Goal: Information Seeking & Learning: Learn about a topic

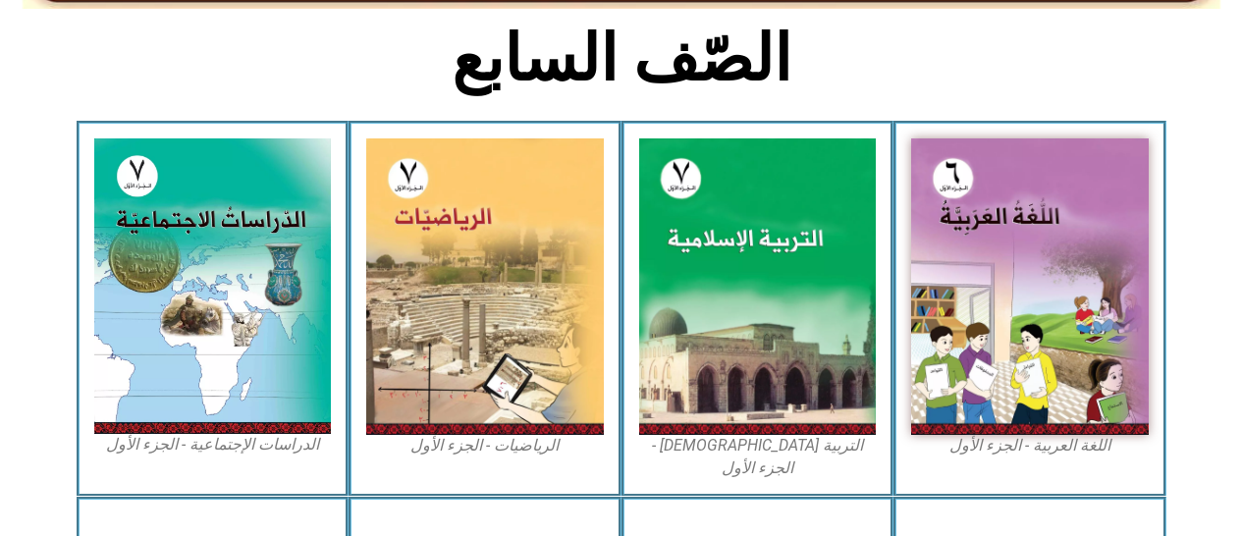
scroll to position [499, 0]
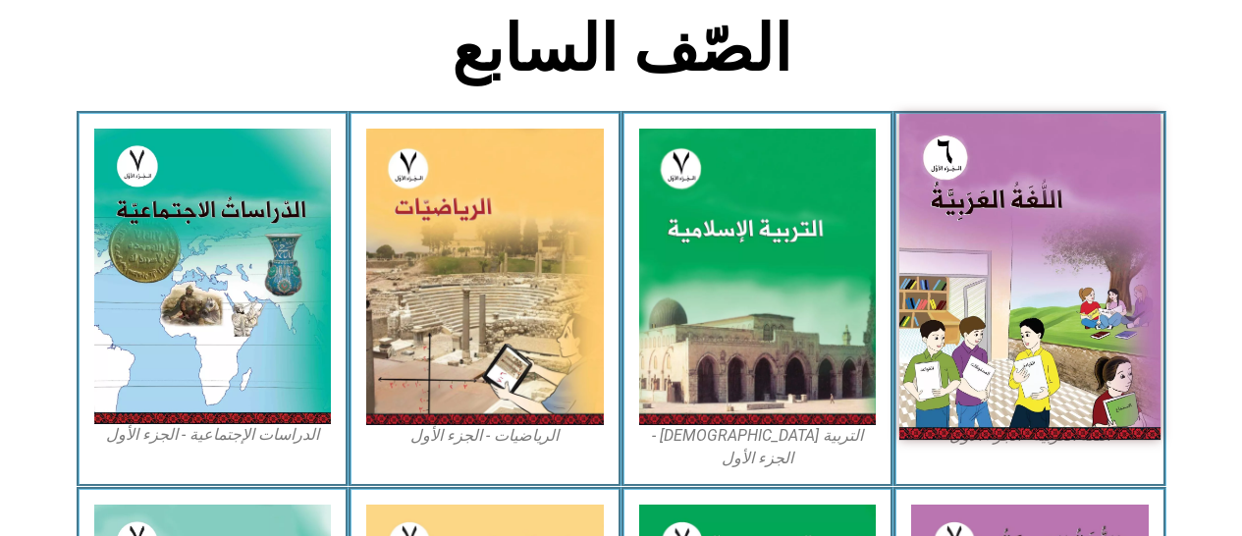
click at [992, 328] on img at bounding box center [1029, 277] width 261 height 326
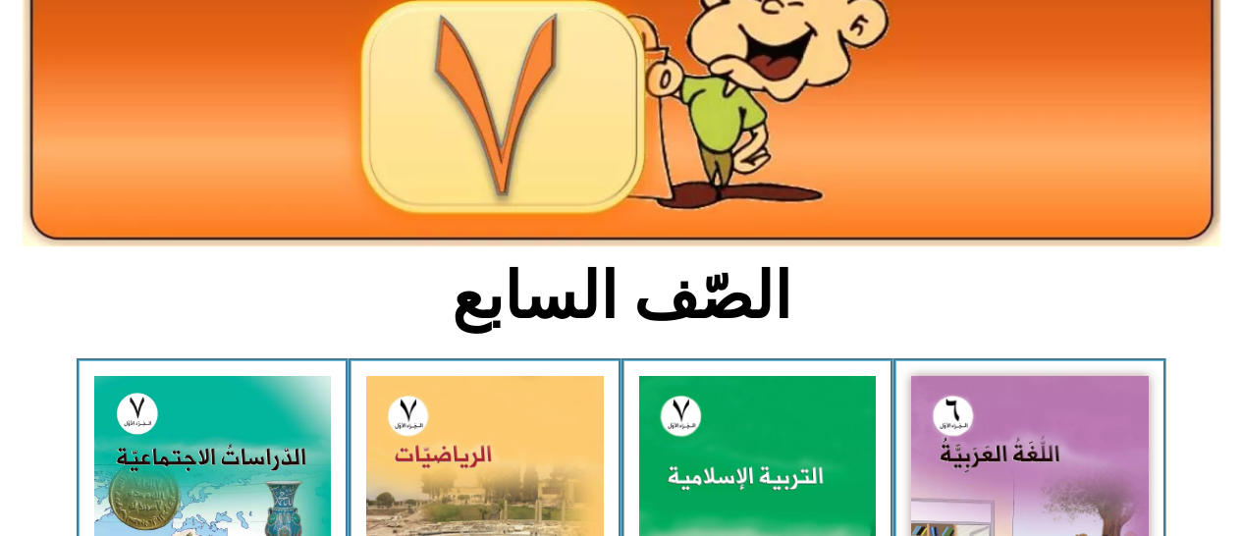
scroll to position [259, 0]
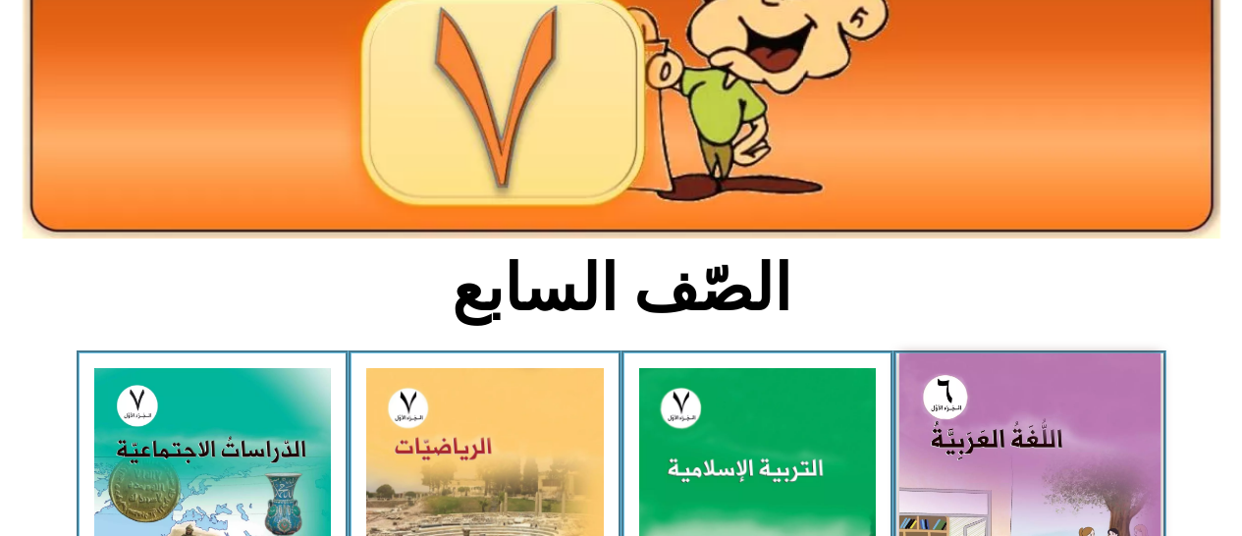
click at [957, 441] on img at bounding box center [1029, 516] width 261 height 326
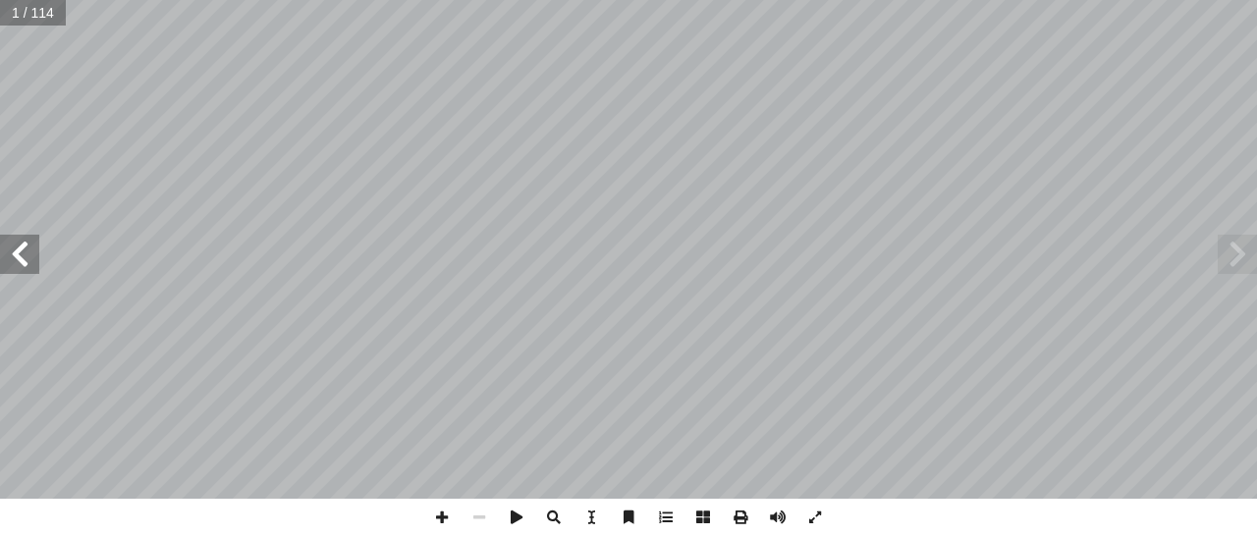
click at [19, 252] on span at bounding box center [19, 254] width 39 height 39
click at [22, 255] on span at bounding box center [19, 254] width 39 height 39
click at [22, 249] on span at bounding box center [19, 254] width 39 height 39
click at [14, 249] on span at bounding box center [19, 254] width 39 height 39
click at [20, 255] on span at bounding box center [19, 254] width 39 height 39
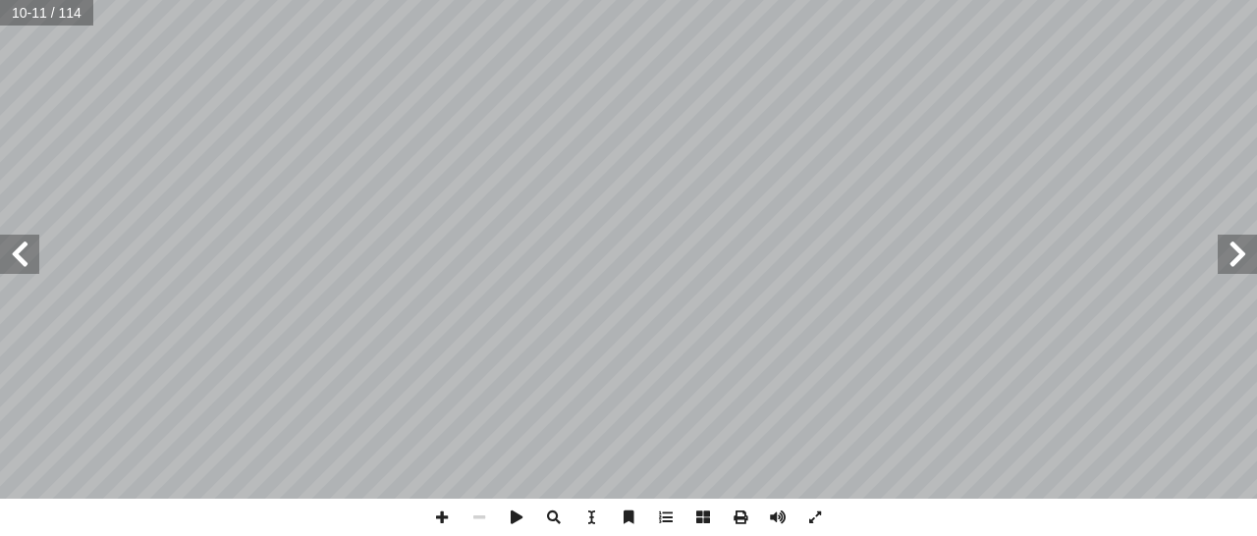
click at [1239, 252] on span at bounding box center [1236, 254] width 39 height 39
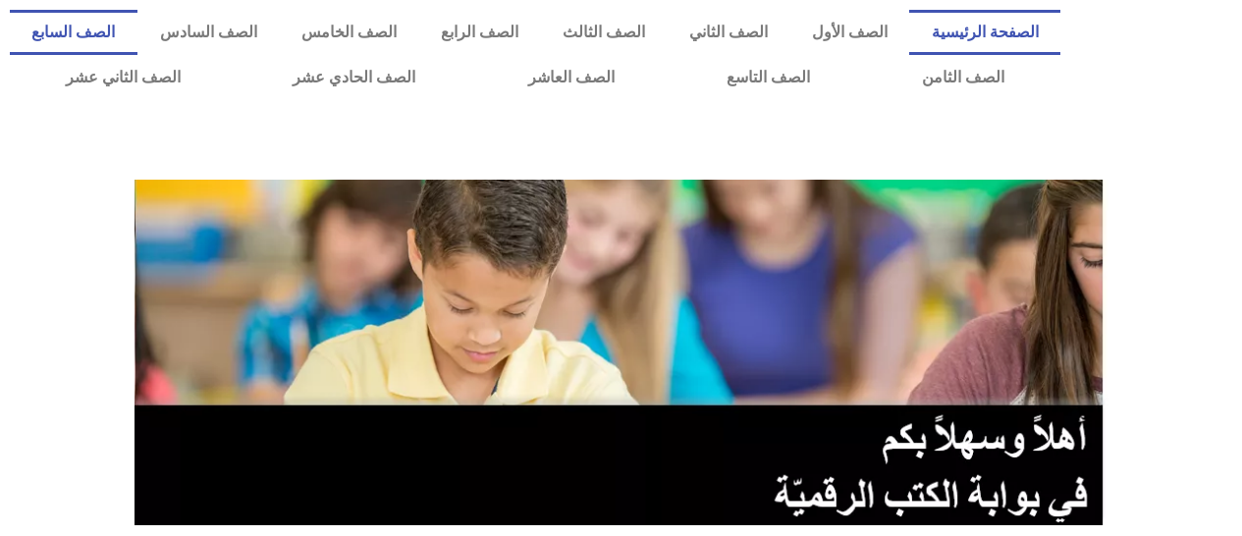
click at [137, 35] on link "الصف السابع" at bounding box center [74, 32] width 128 height 45
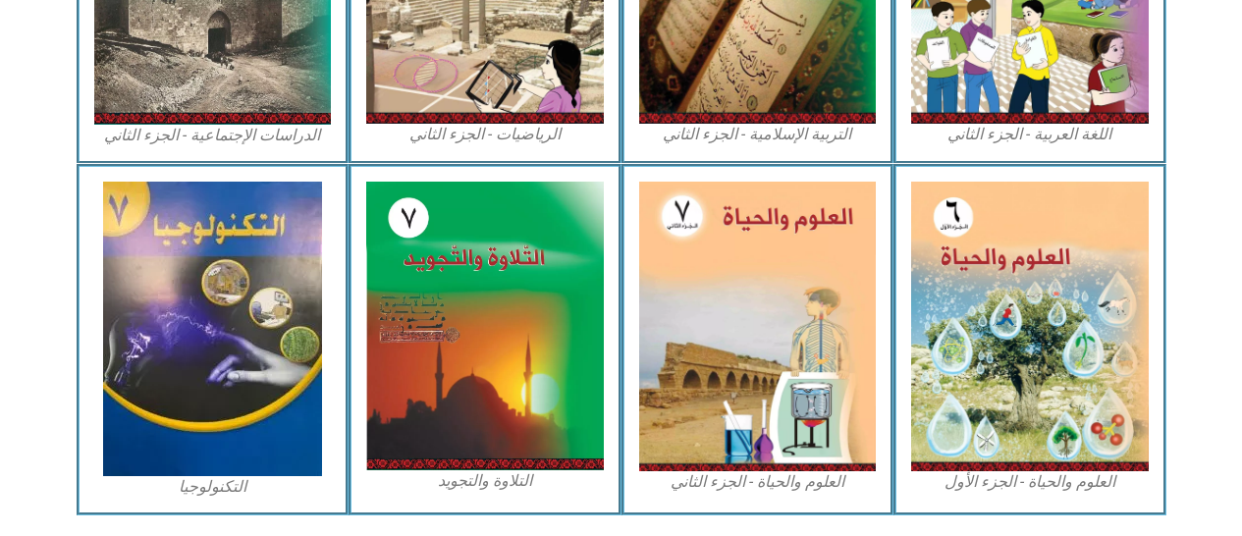
scroll to position [1214, 0]
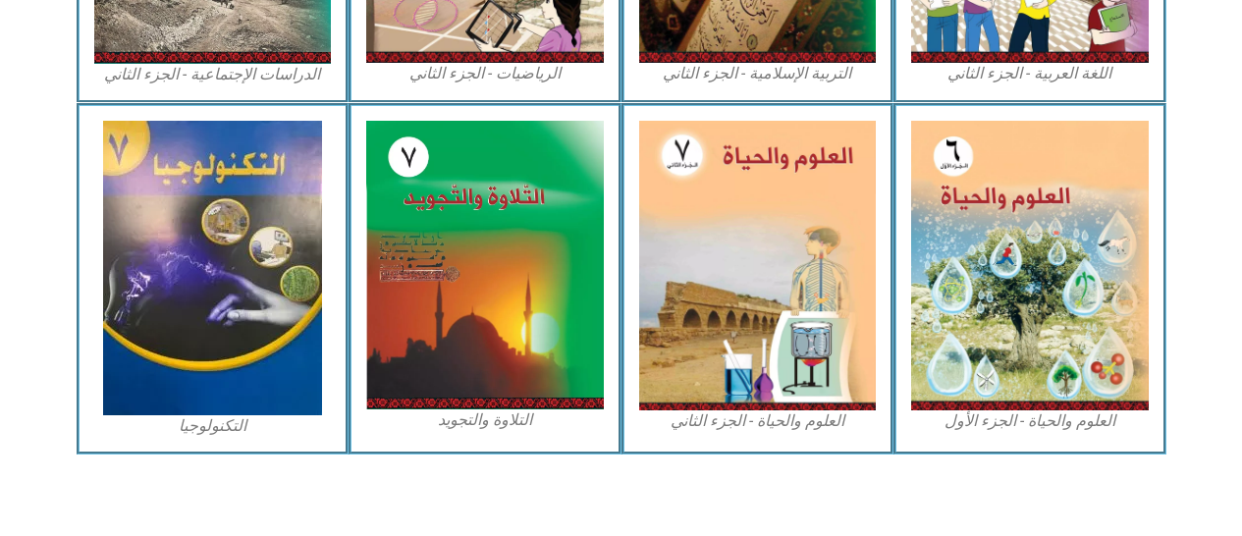
click at [985, 319] on img at bounding box center [1030, 266] width 238 height 290
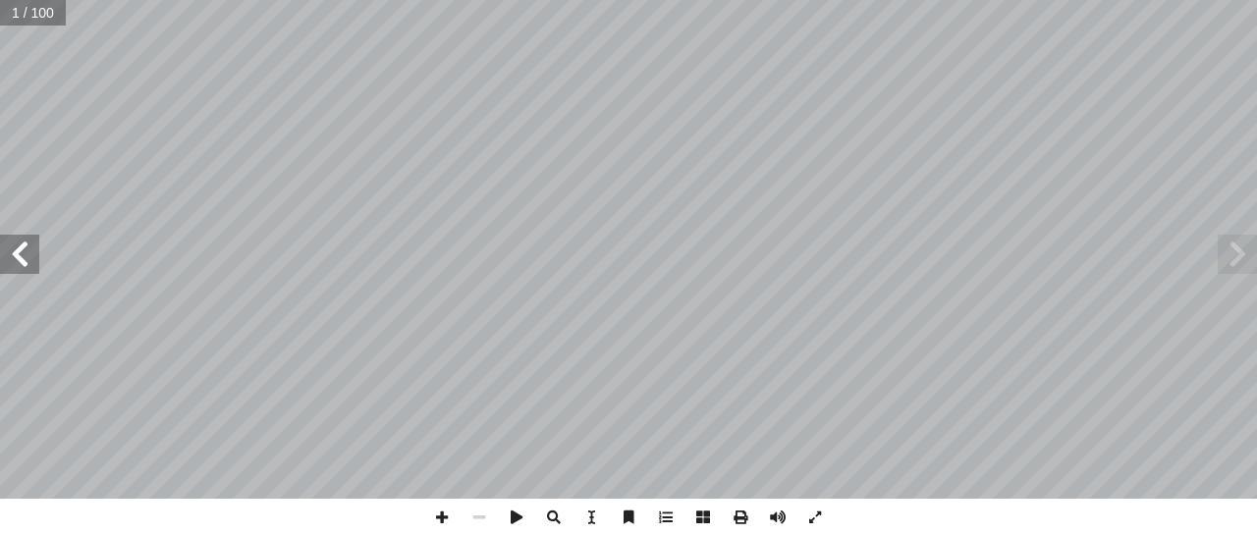
click at [22, 252] on span at bounding box center [19, 254] width 39 height 39
click at [25, 257] on span at bounding box center [19, 254] width 39 height 39
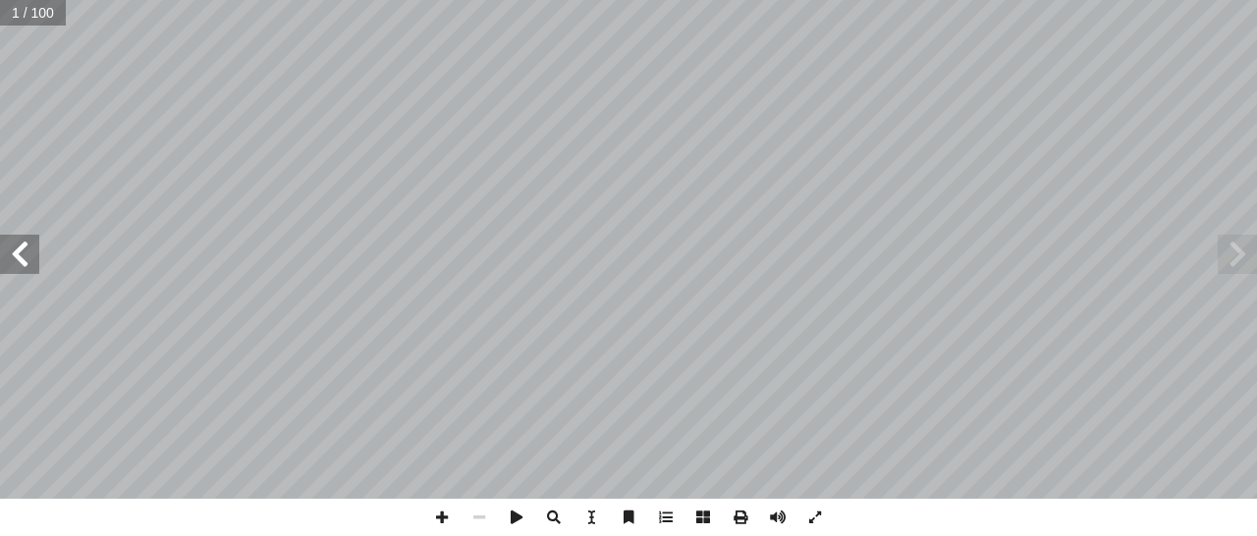
click at [25, 257] on span at bounding box center [19, 254] width 39 height 39
click at [20, 257] on span at bounding box center [19, 254] width 39 height 39
click at [19, 252] on span at bounding box center [19, 254] width 39 height 39
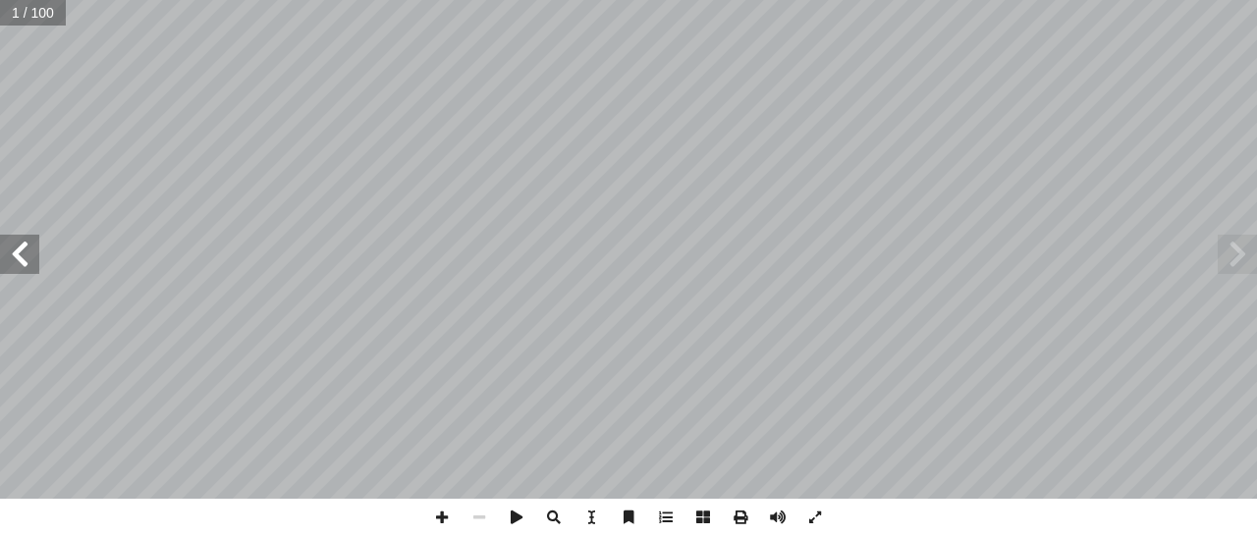
click at [19, 252] on span at bounding box center [19, 254] width 39 height 39
click at [16, 257] on span at bounding box center [19, 254] width 39 height 39
click at [20, 252] on span at bounding box center [19, 254] width 39 height 39
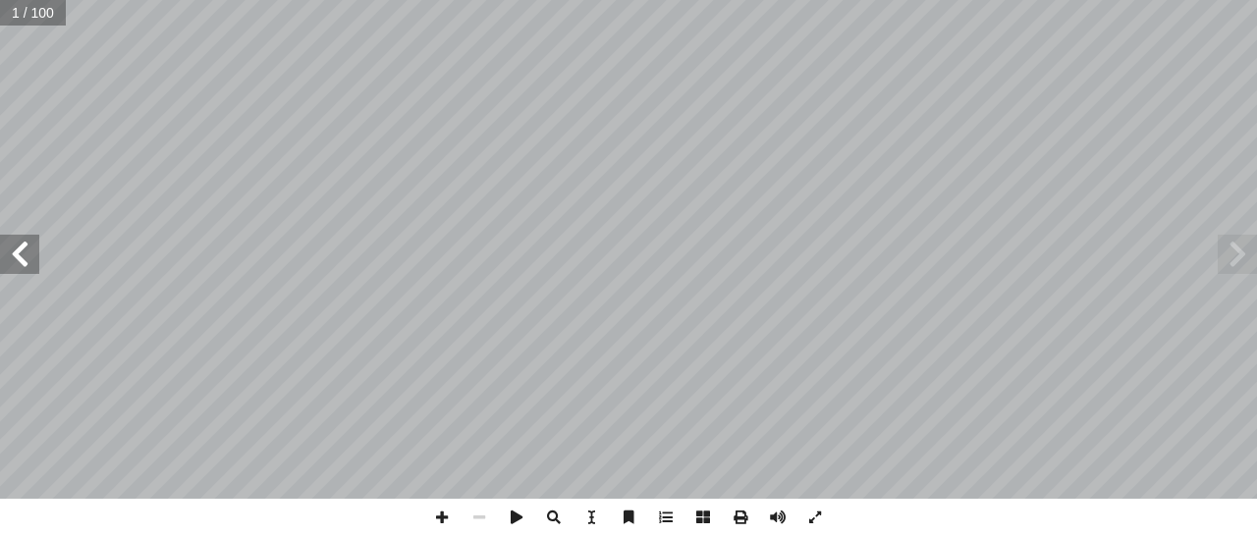
click at [19, 252] on span at bounding box center [19, 254] width 39 height 39
click at [36, 249] on span at bounding box center [19, 254] width 39 height 39
click at [25, 254] on span at bounding box center [19, 254] width 39 height 39
click at [30, 240] on span at bounding box center [19, 254] width 39 height 39
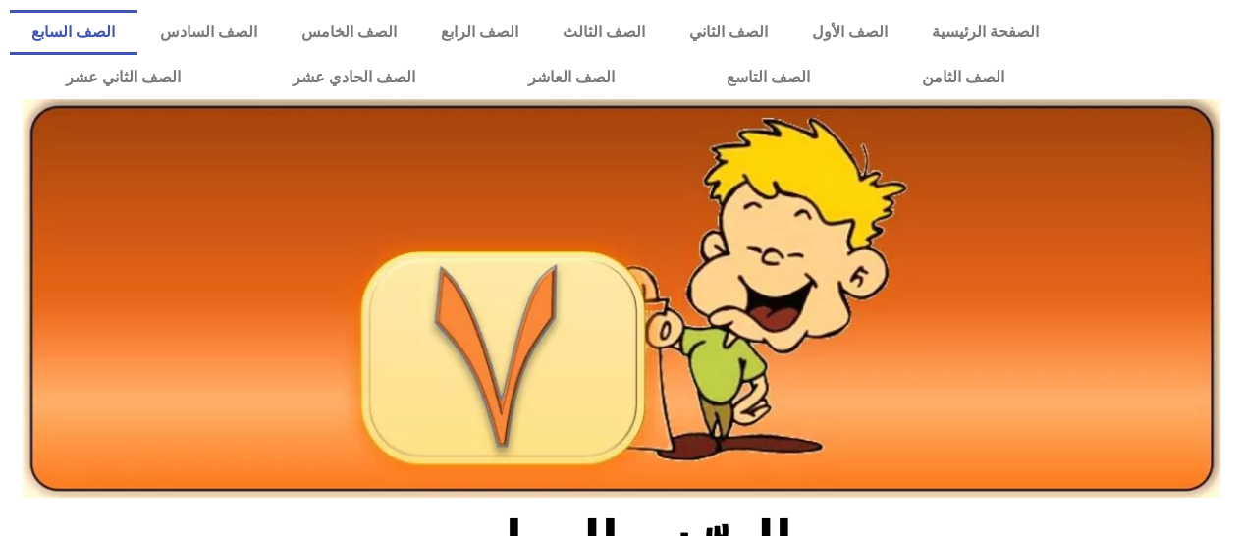
scroll to position [897, 0]
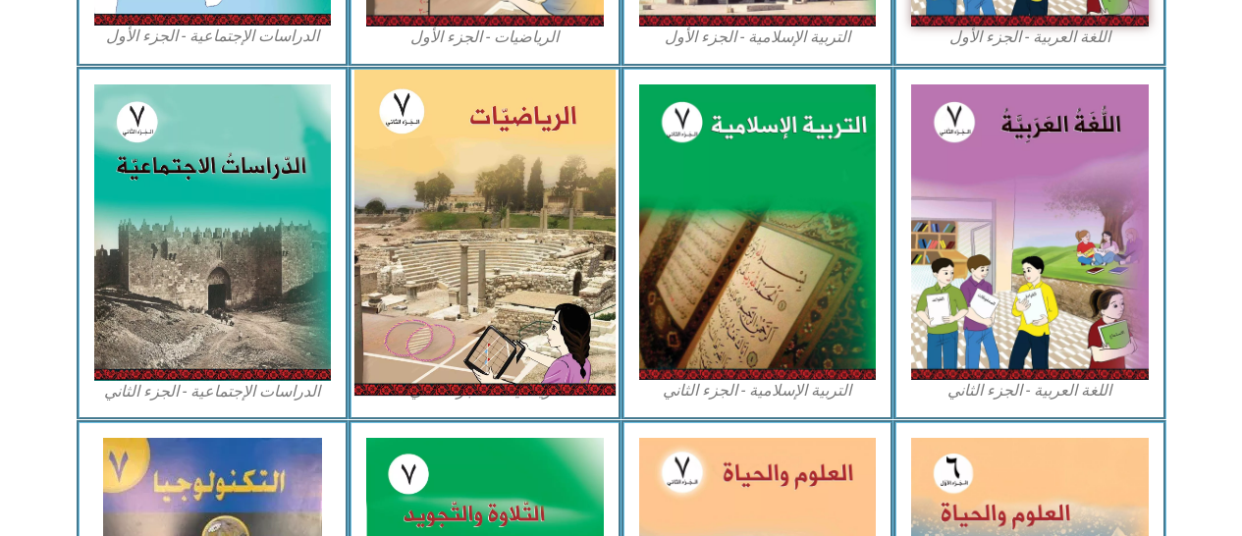
click at [532, 195] on img at bounding box center [484, 232] width 261 height 326
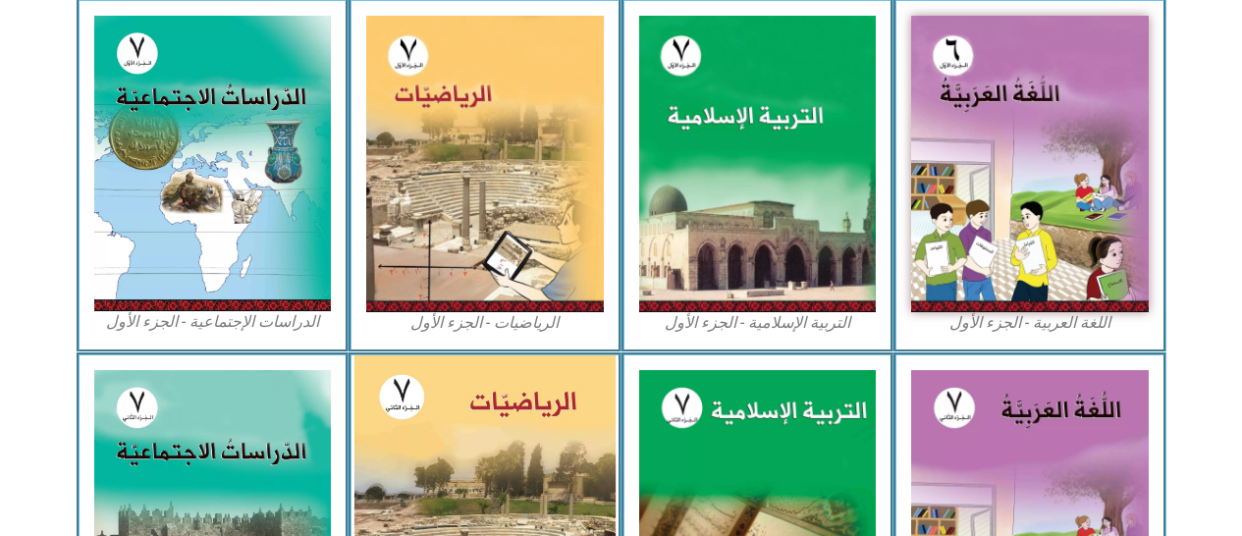
scroll to position [605, 0]
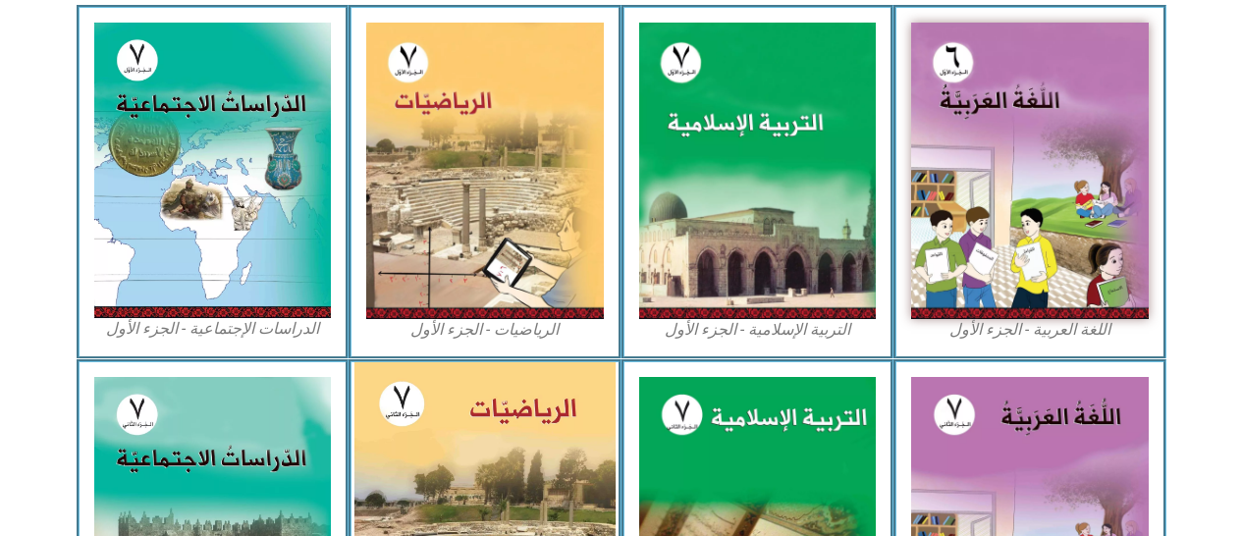
click at [496, 210] on img at bounding box center [485, 171] width 238 height 296
